Goal: Information Seeking & Learning: Understand process/instructions

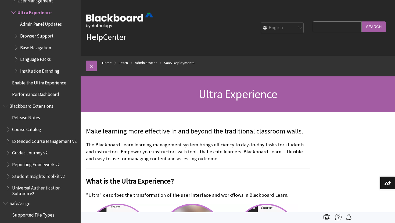
click at [48, 212] on span "Supported File Types" at bounding box center [33, 214] width 42 height 7
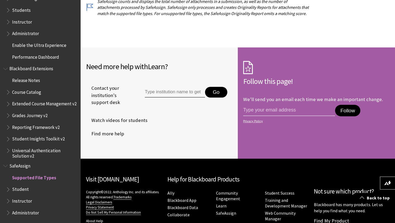
scroll to position [264, 0]
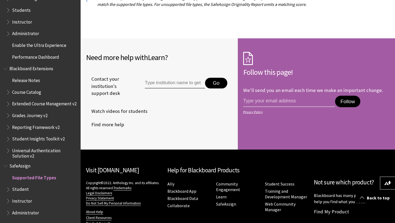
click at [168, 83] on input "Type institution name to get support" at bounding box center [175, 83] width 60 height 11
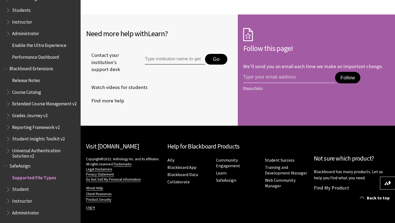
scroll to position [289, 0]
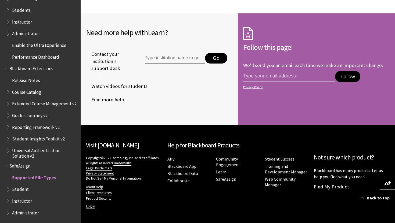
click at [24, 185] on span "Student" at bounding box center [20, 188] width 17 height 7
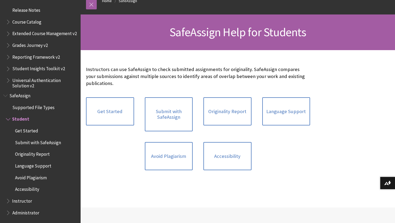
scroll to position [63, 0]
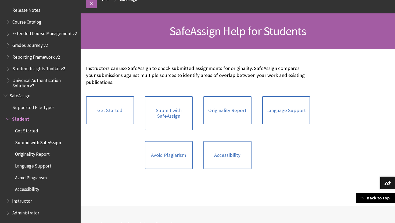
click at [38, 214] on span "Administrator" at bounding box center [25, 212] width 27 height 7
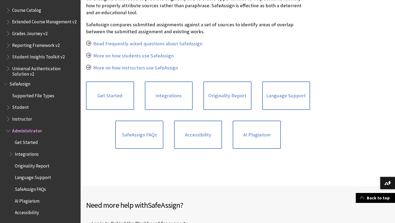
scroll to position [297, 0]
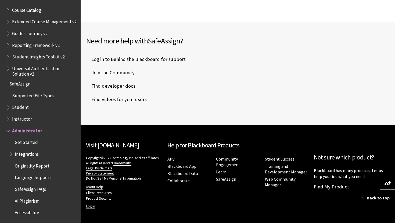
click at [26, 107] on span "Student" at bounding box center [20, 106] width 17 height 7
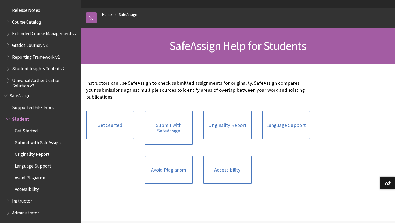
scroll to position [51, 0]
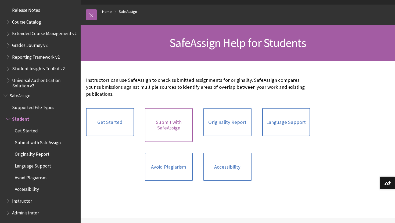
click at [156, 126] on link "Submit with SafeAssign" at bounding box center [169, 125] width 48 height 34
